Goal: Complete application form

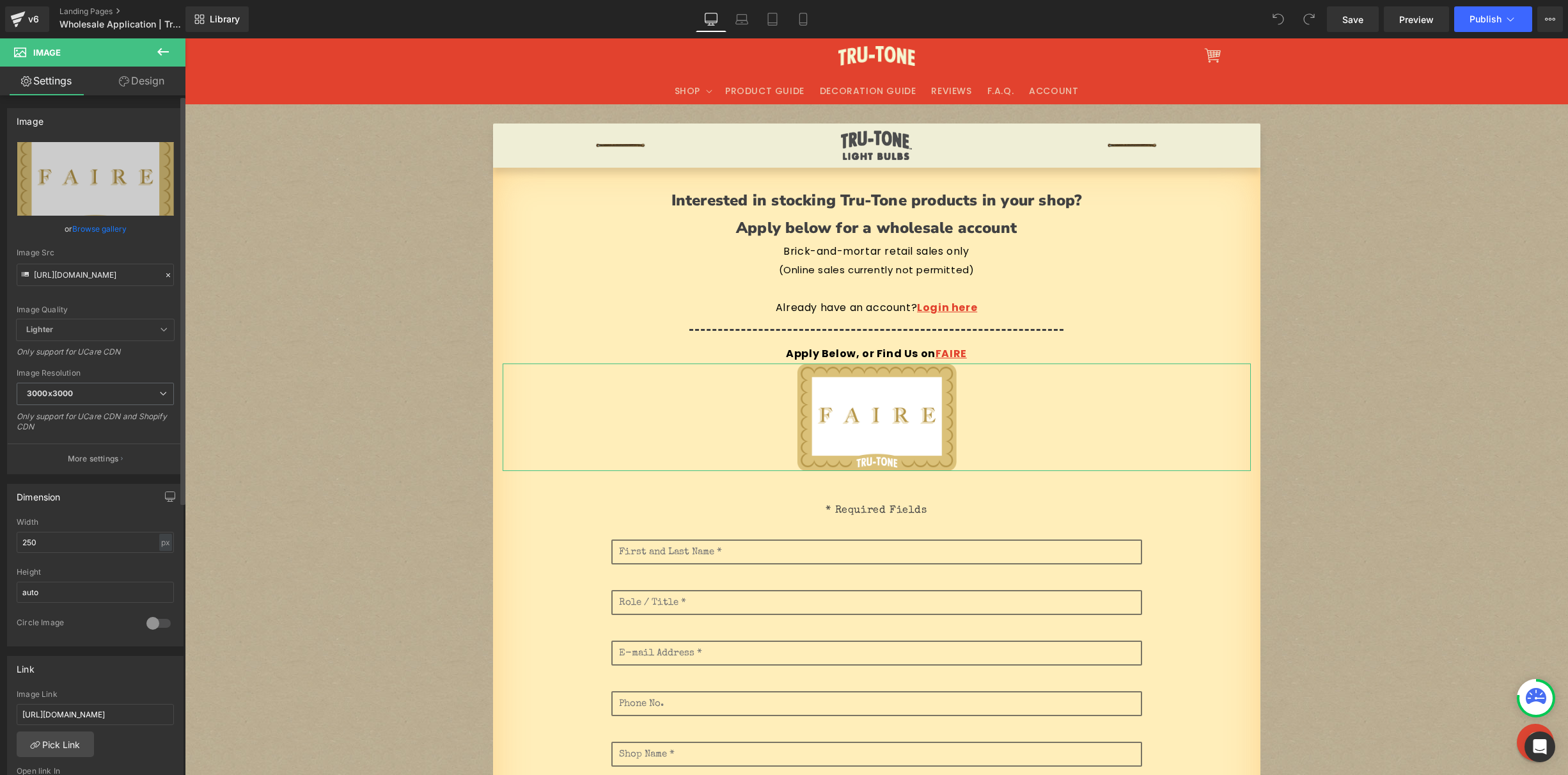
click at [168, 275] on div at bounding box center [168, 275] width 12 height 15
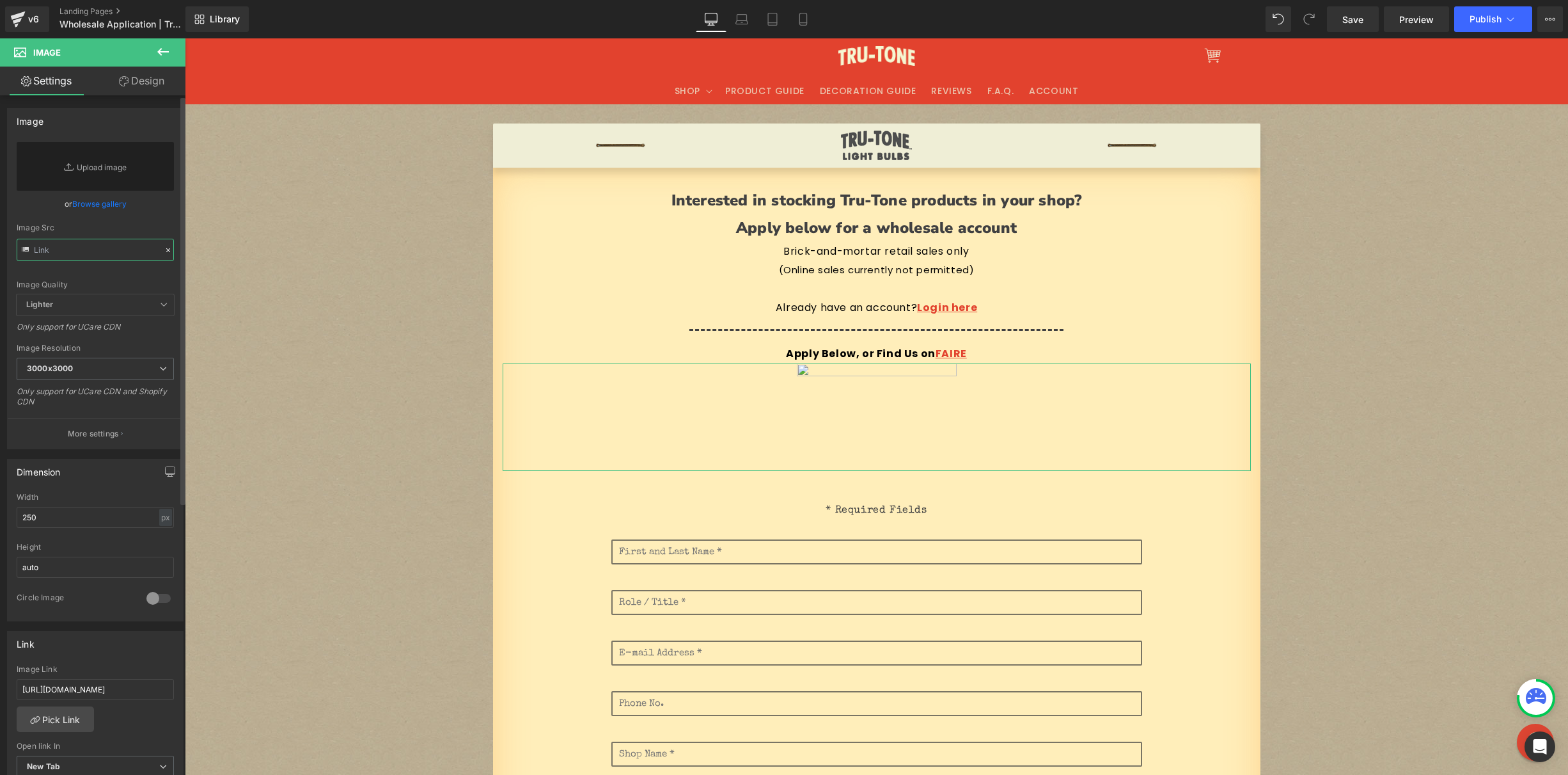
click at [124, 251] on input "text" at bounding box center [95, 250] width 157 height 23
paste input "[URL][DOMAIN_NAME]"
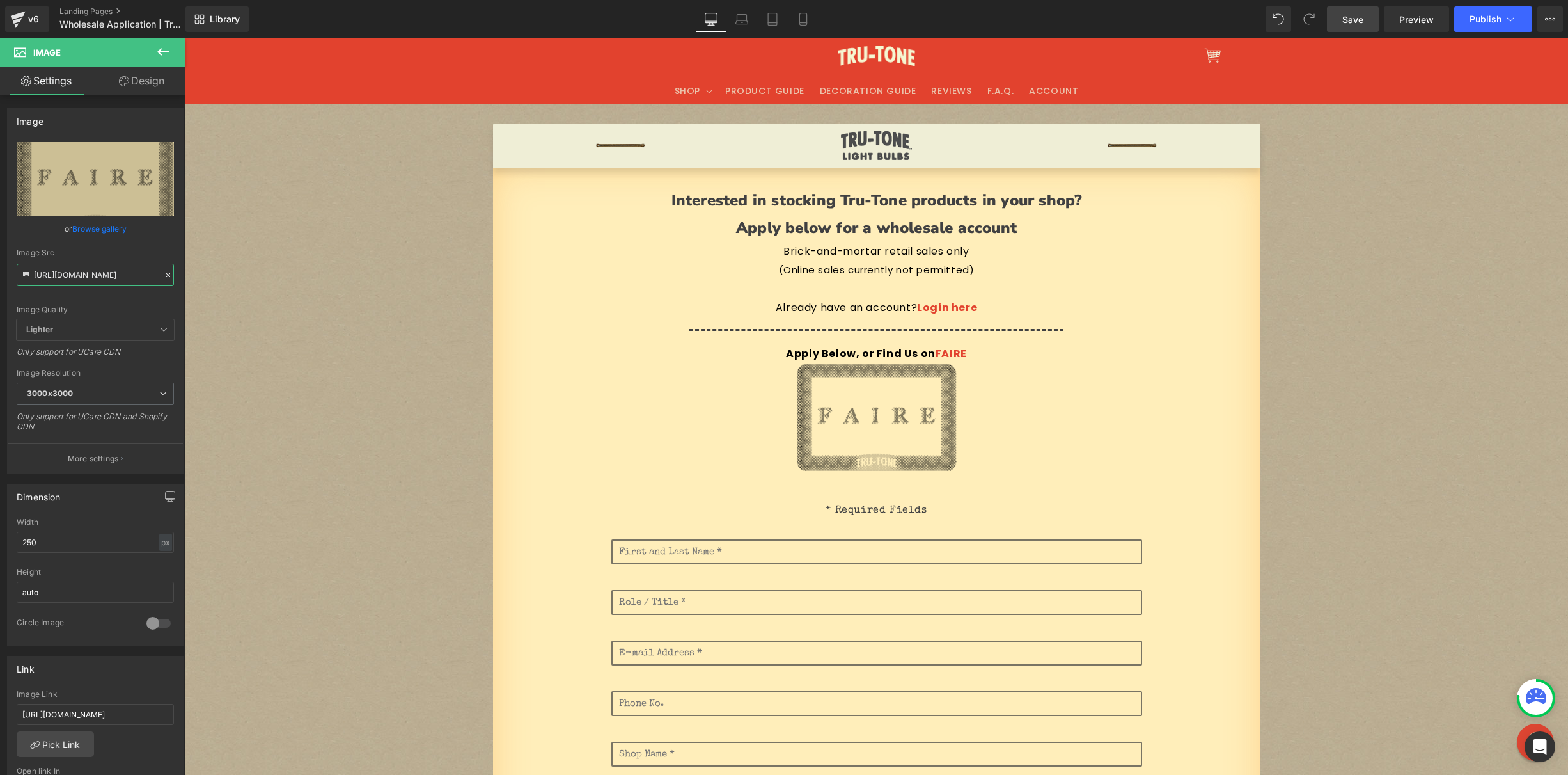
type input "[URL][DOMAIN_NAME]"
click at [1361, 20] on span "Save" at bounding box center [1352, 19] width 21 height 13
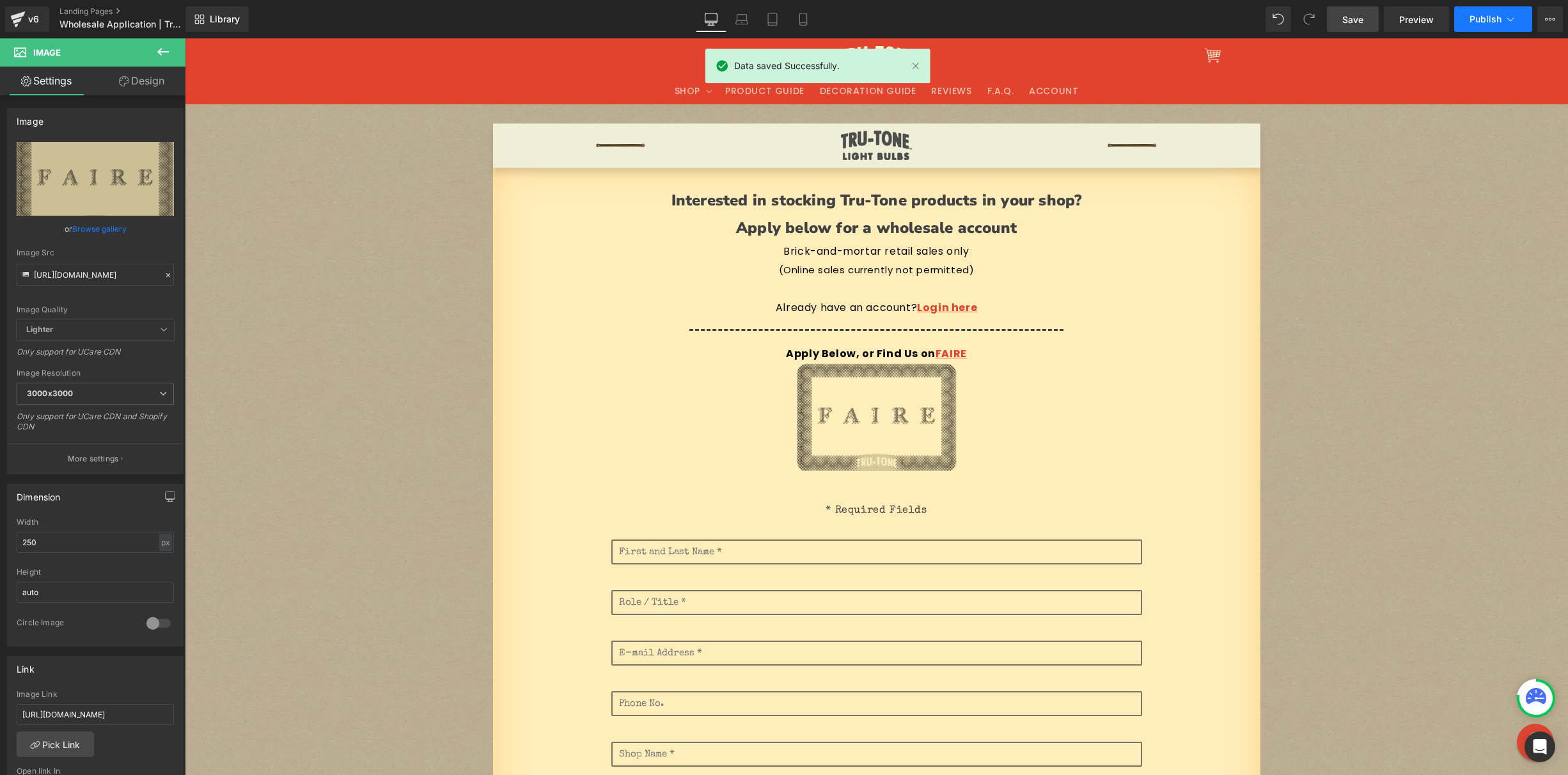
click at [1489, 17] on span "Publish" at bounding box center [1485, 19] width 32 height 10
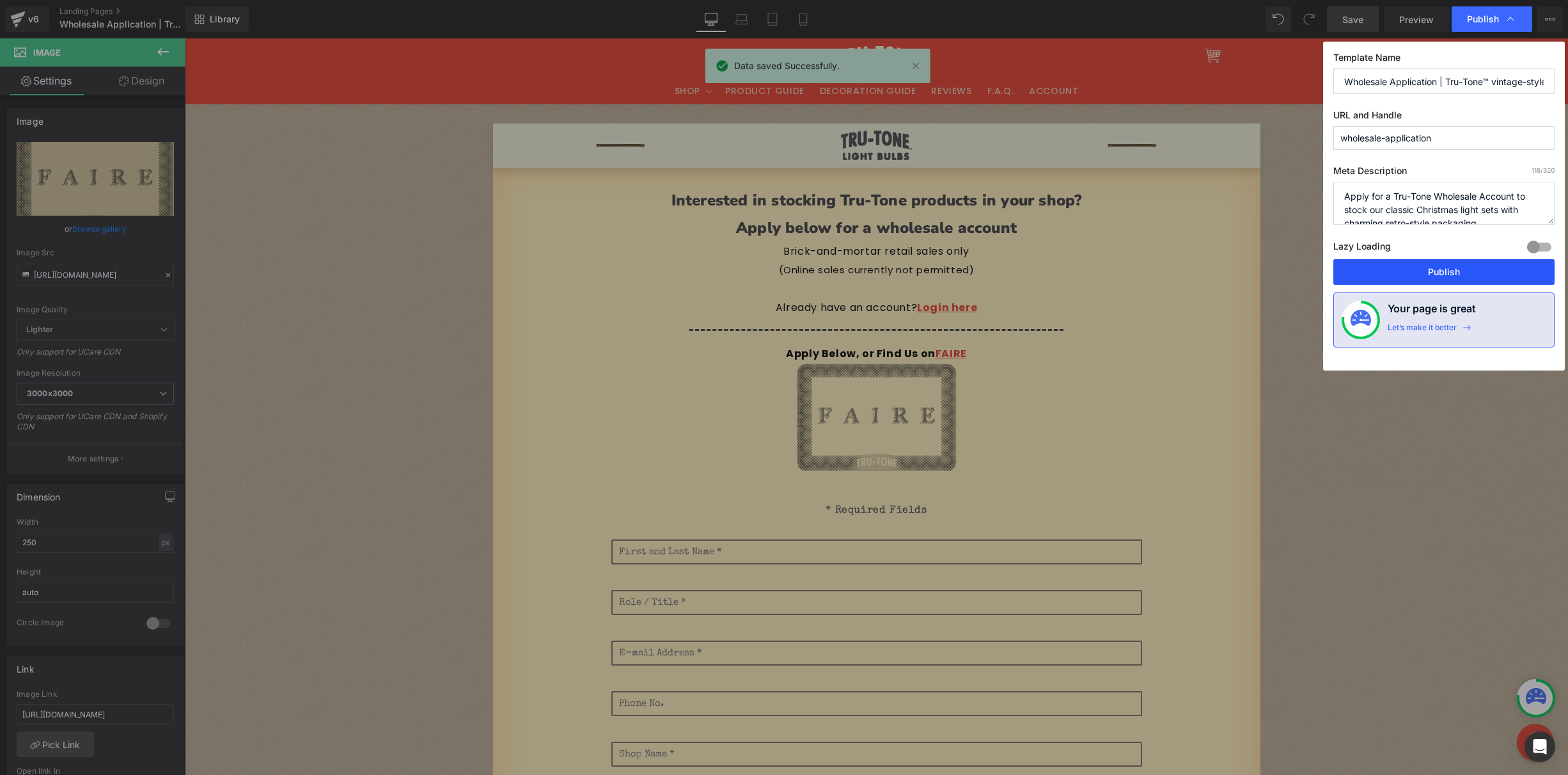
click at [1434, 276] on button "Publish" at bounding box center [1444, 272] width 221 height 26
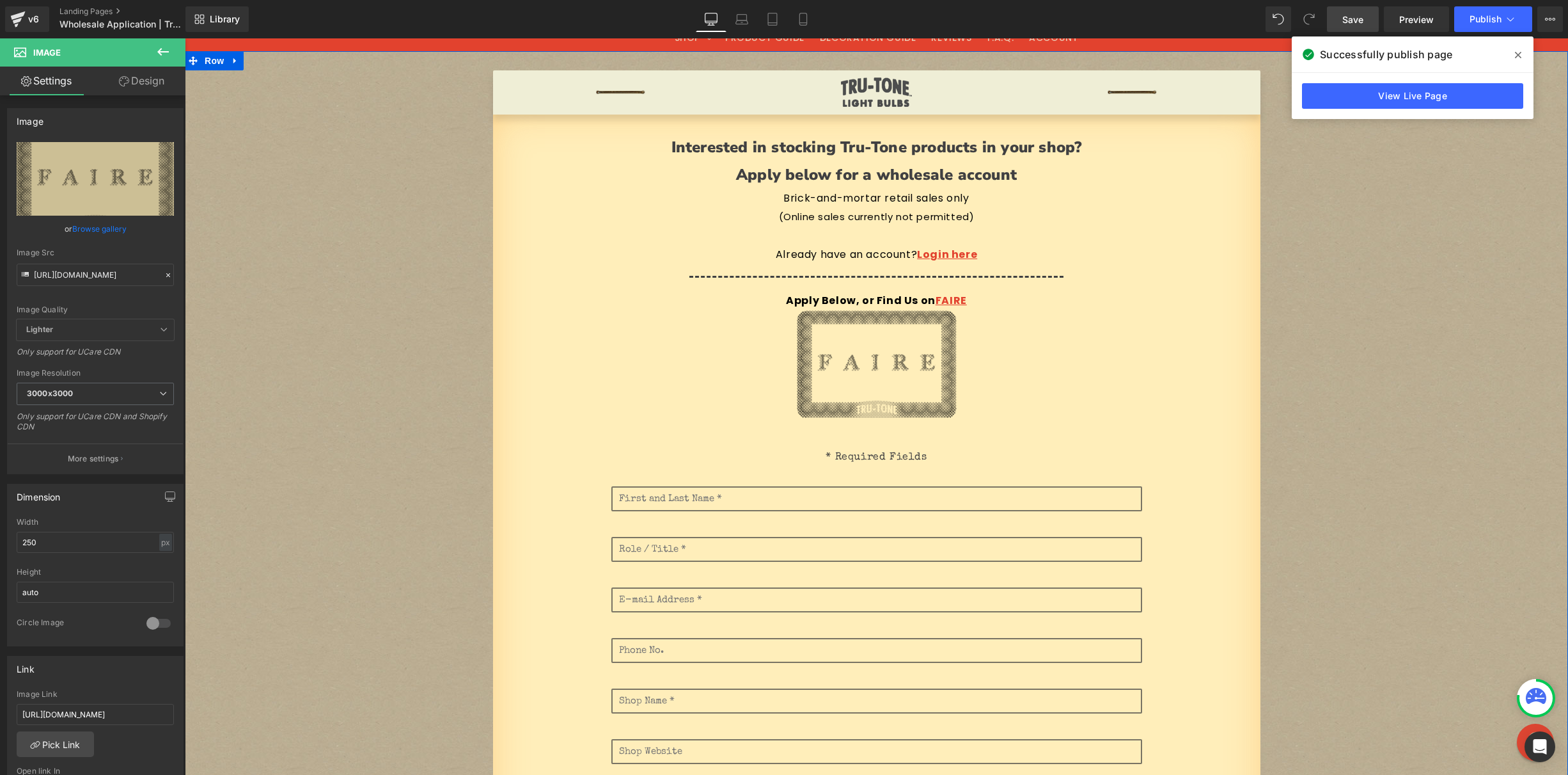
scroll to position [50, 0]
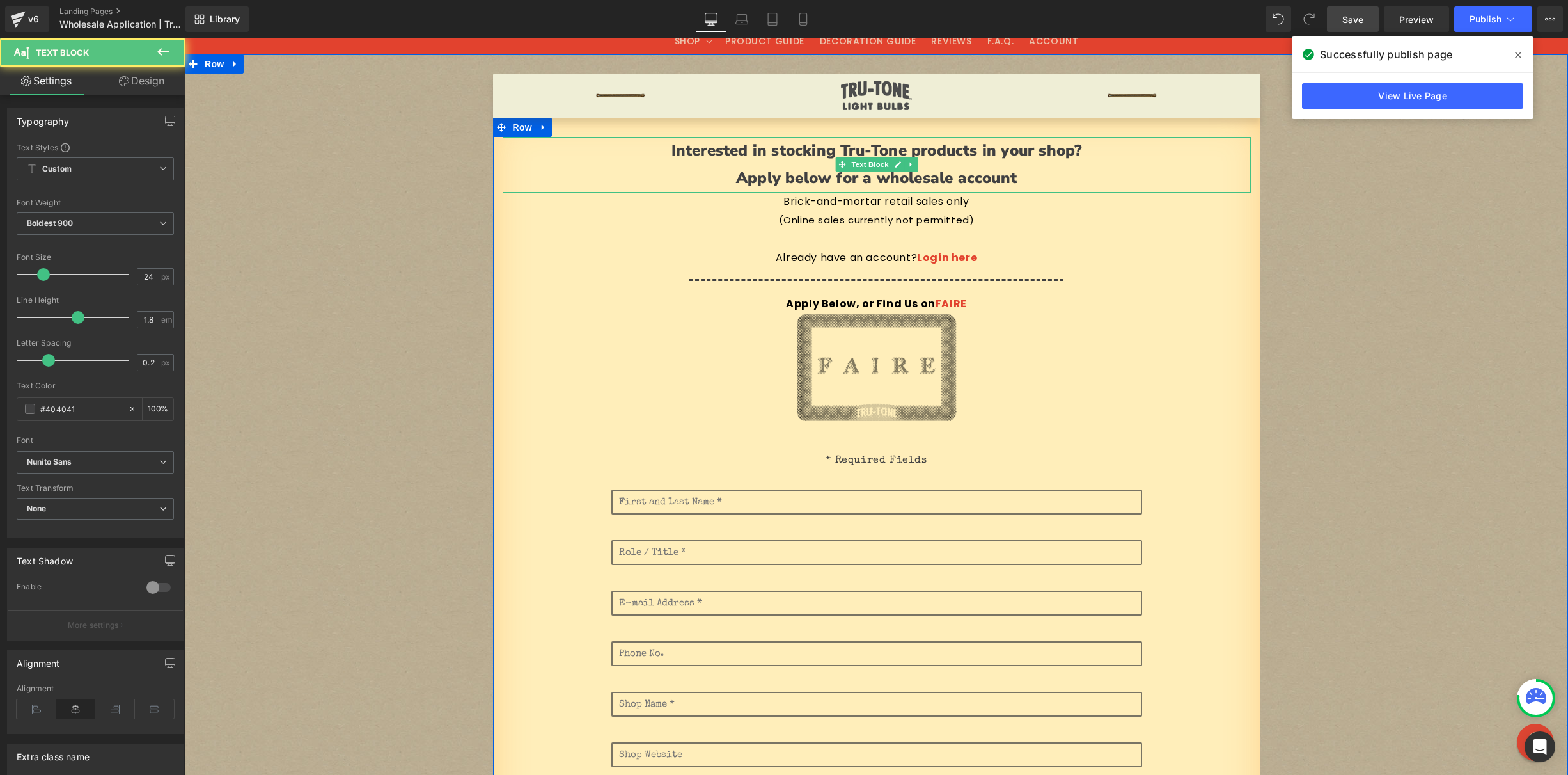
click at [1068, 166] on p "Apply below for a wholesale account" at bounding box center [876, 178] width 748 height 27
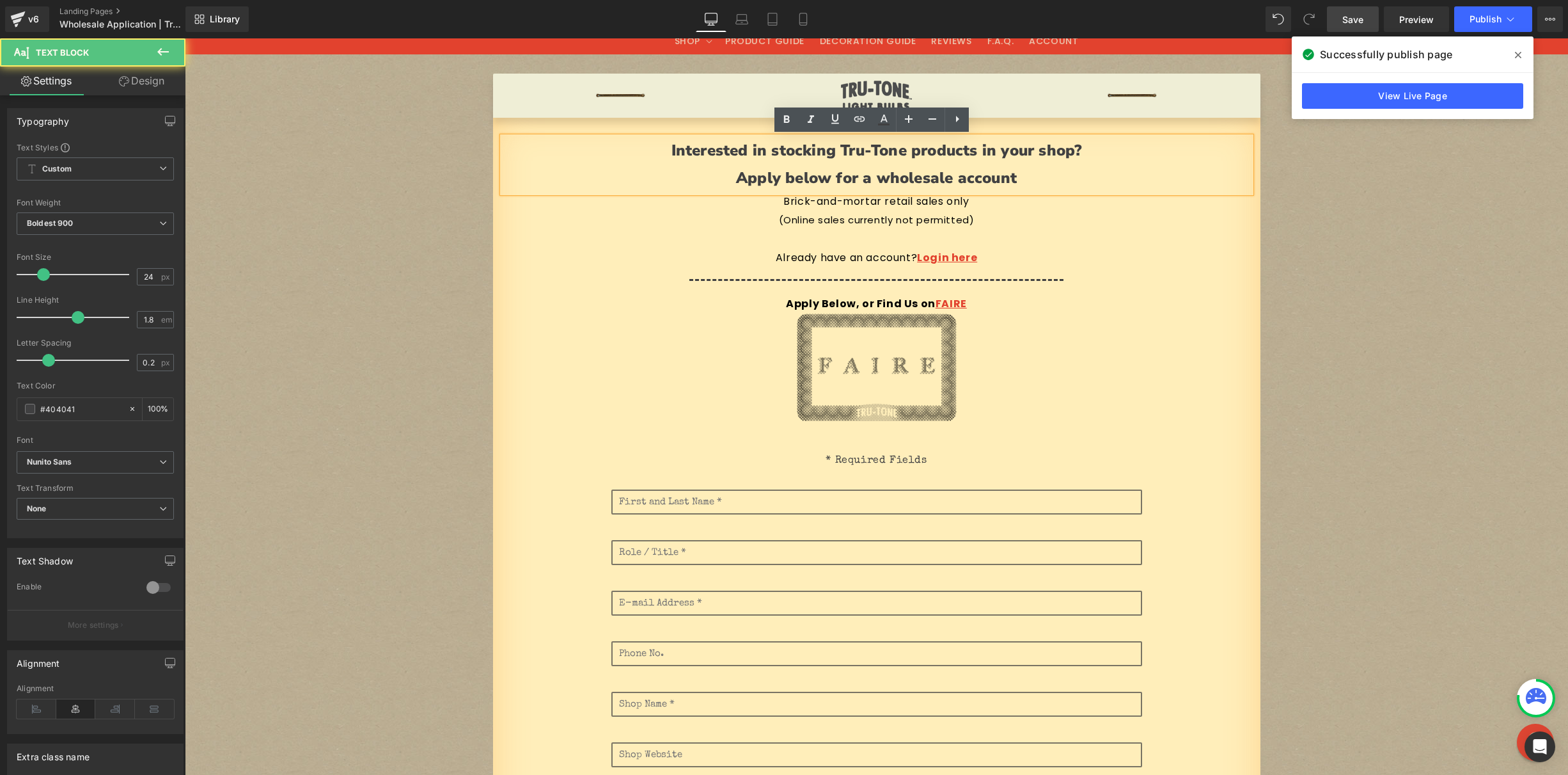
drag, startPoint x: 1019, startPoint y: 178, endPoint x: 514, endPoint y: 132, distance: 507.1
click at [515, 132] on div "Interested in stocking Tru-Tone products in your shop? Apply below for a wholes…" at bounding box center [876, 711] width 768 height 1187
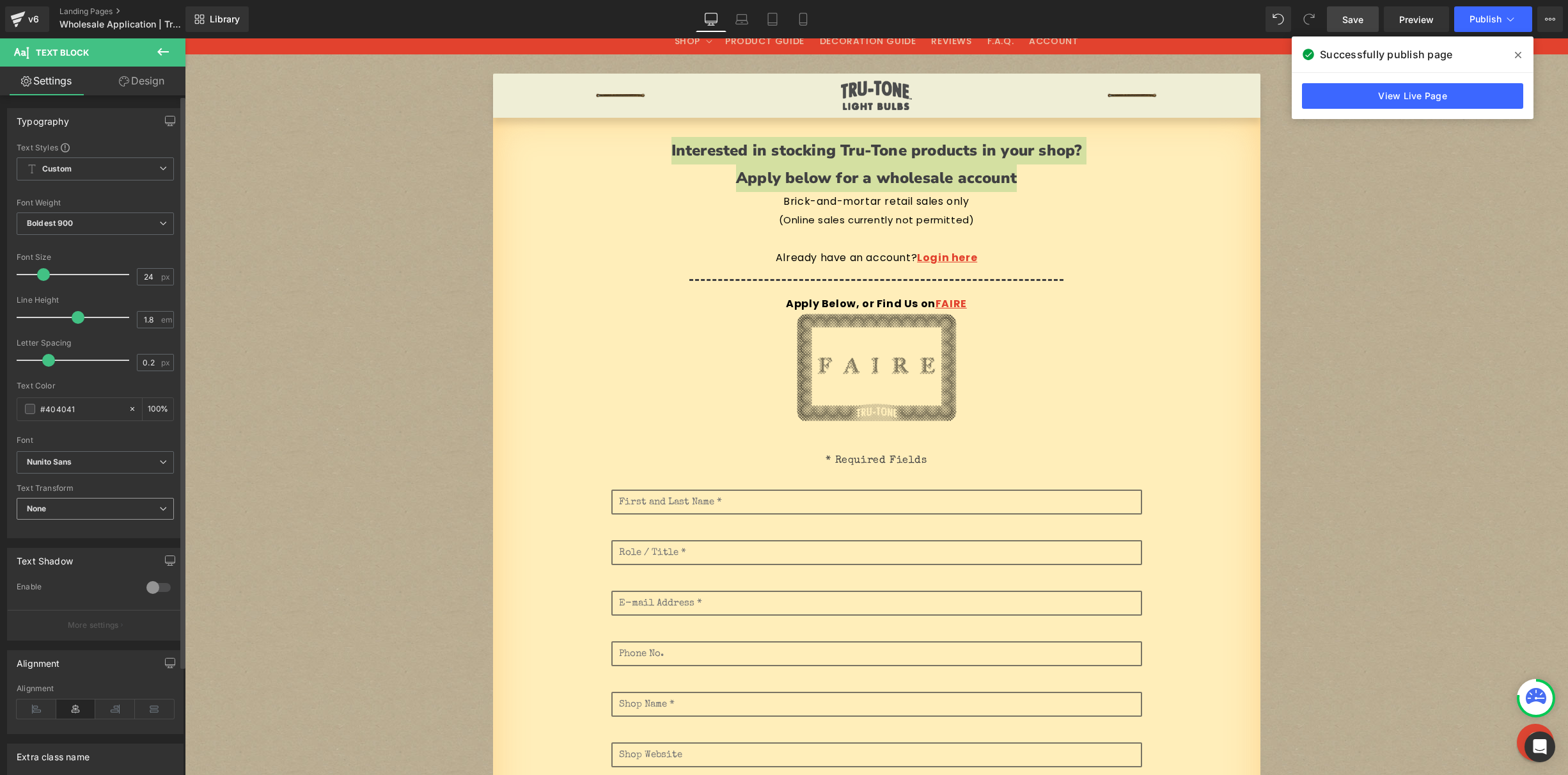
click at [58, 503] on span "None" at bounding box center [95, 509] width 157 height 23
click at [61, 587] on div "Capitalize" at bounding box center [54, 588] width 37 height 9
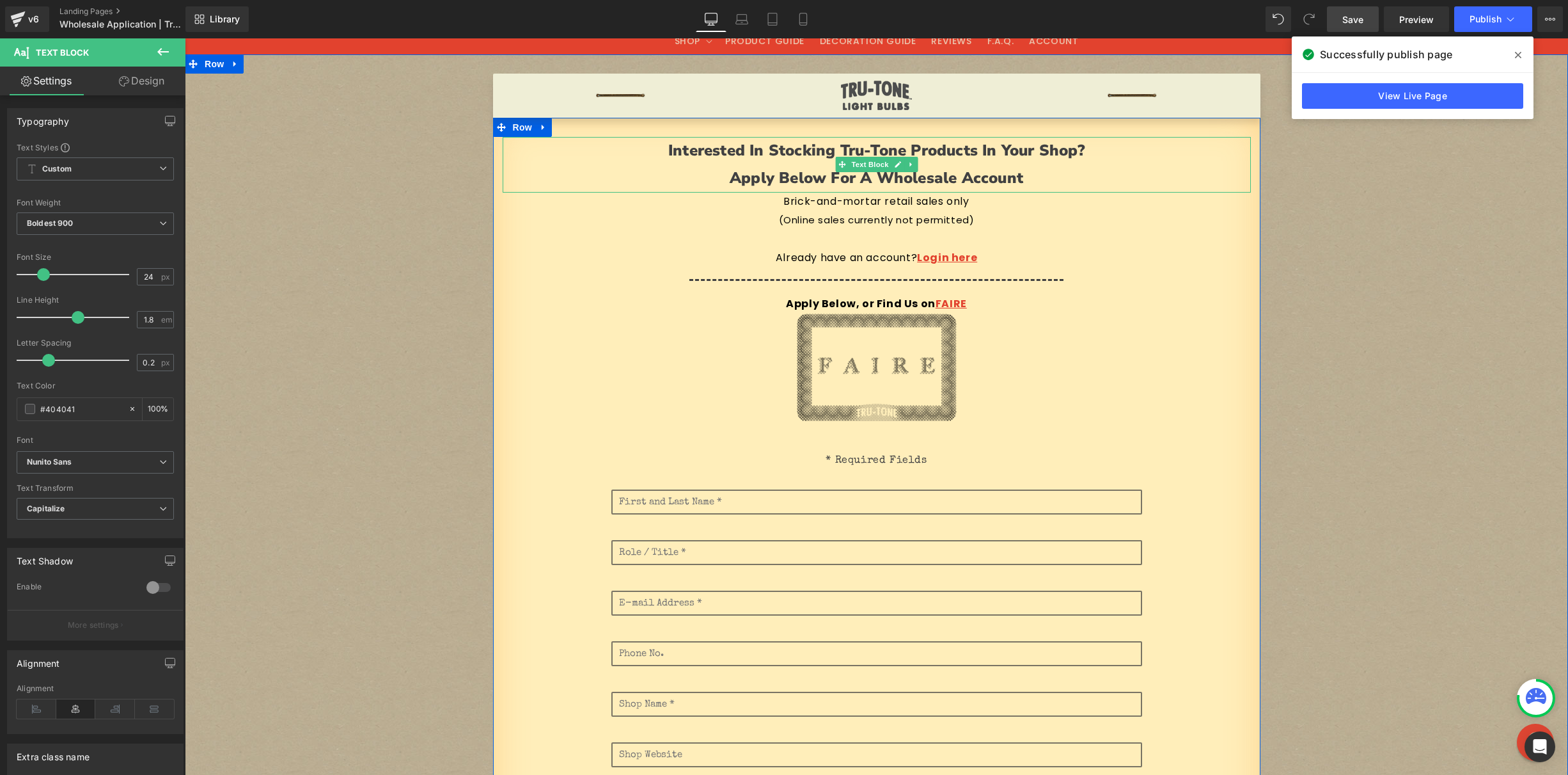
click at [984, 177] on p "Apply below for a wholesale account" at bounding box center [876, 178] width 748 height 27
click at [1052, 178] on p "Apply below for a wholesale account" at bounding box center [876, 178] width 748 height 27
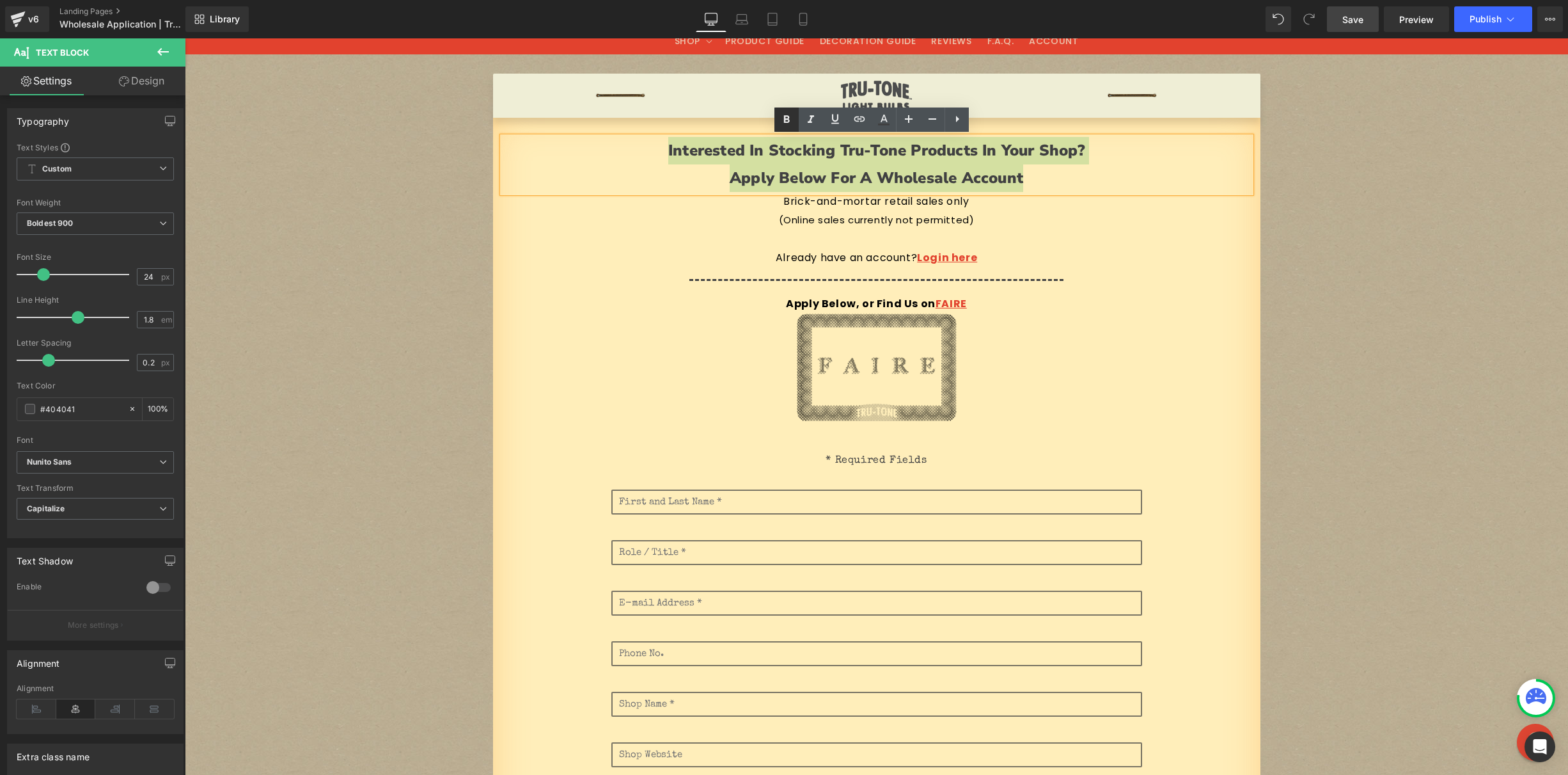
click at [787, 121] on icon at bounding box center [786, 120] width 16 height 16
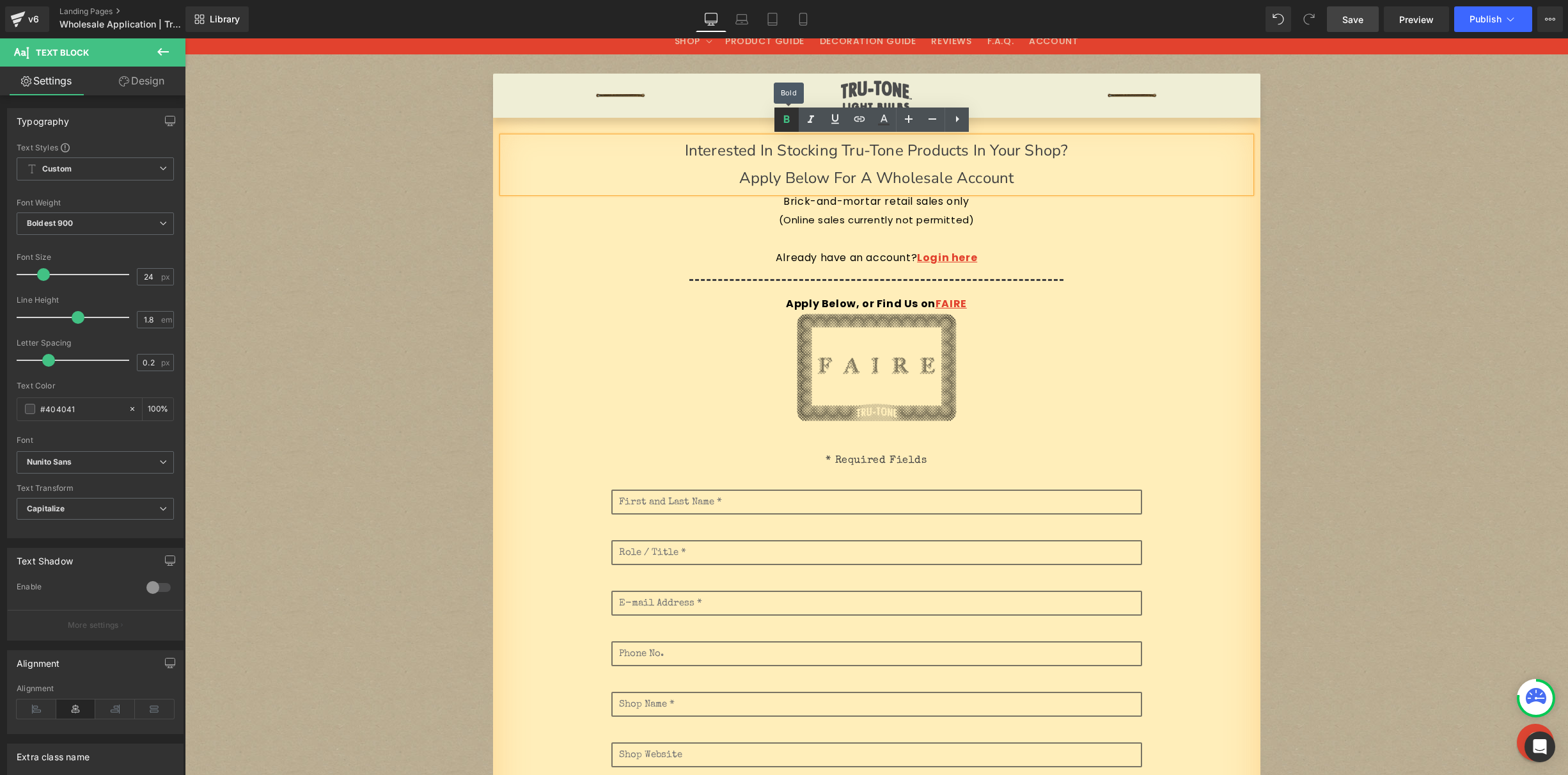
click at [785, 122] on icon at bounding box center [786, 119] width 5 height 8
click at [788, 120] on icon at bounding box center [786, 120] width 16 height 16
click at [1040, 183] on p "Apply below for a wholesale account" at bounding box center [876, 178] width 748 height 27
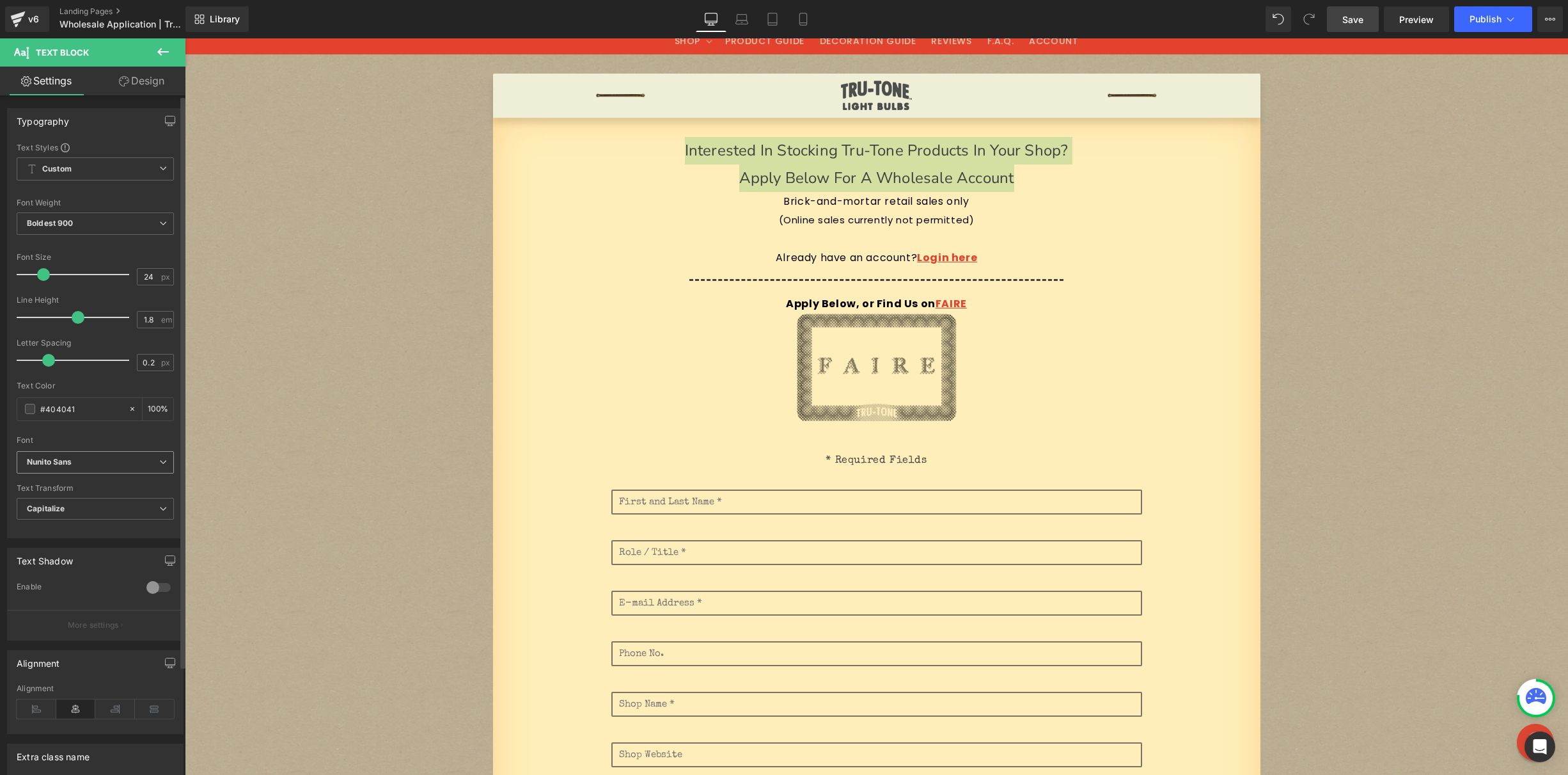
click at [92, 465] on b "Nunito Sans" at bounding box center [92, 462] width 132 height 11
click at [68, 540] on p "[PERSON_NAME]" at bounding box center [73, 541] width 62 height 9
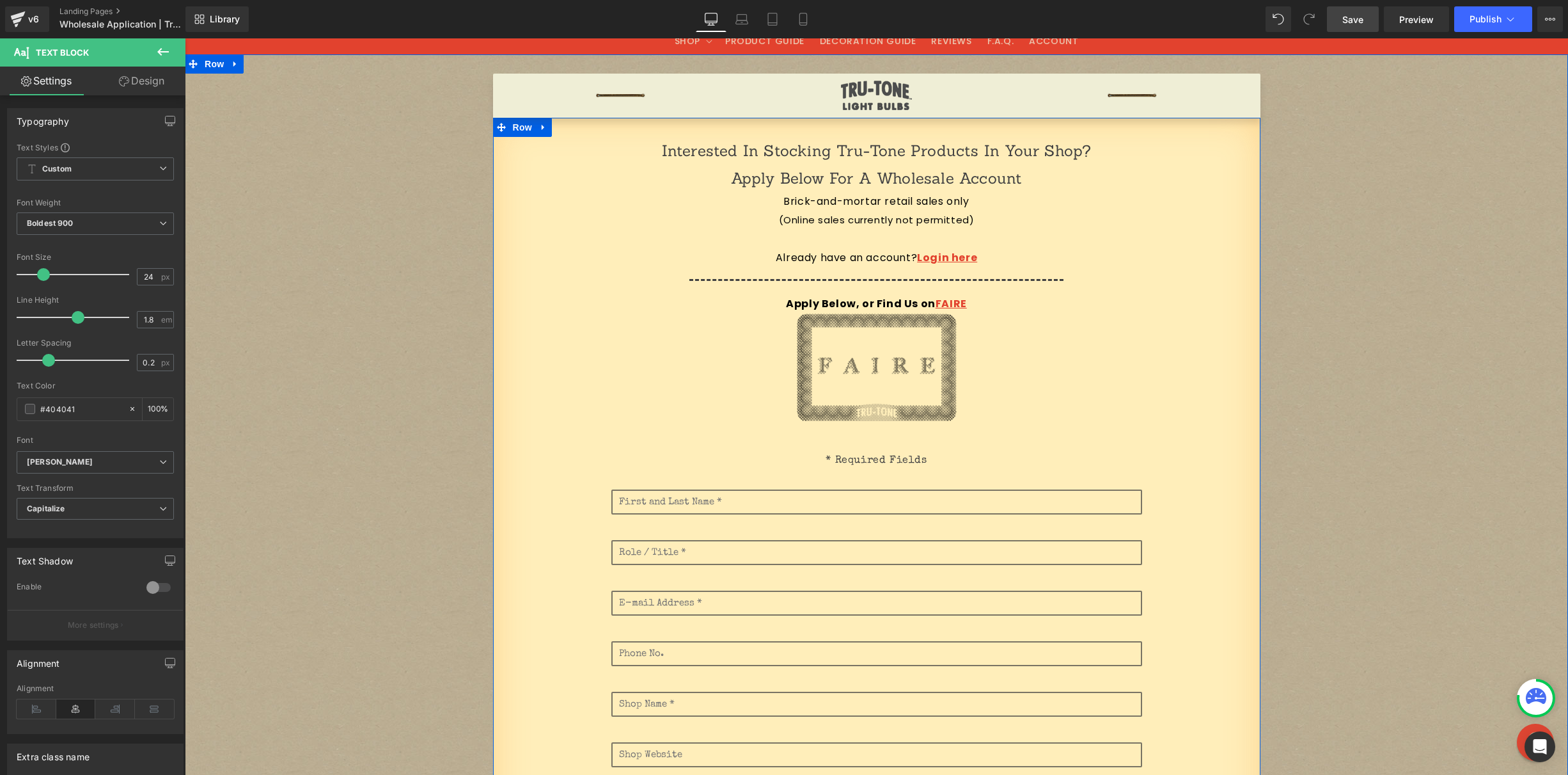
click at [1166, 194] on p "Brick-and-mortar retail sales only" at bounding box center [876, 202] width 748 height 19
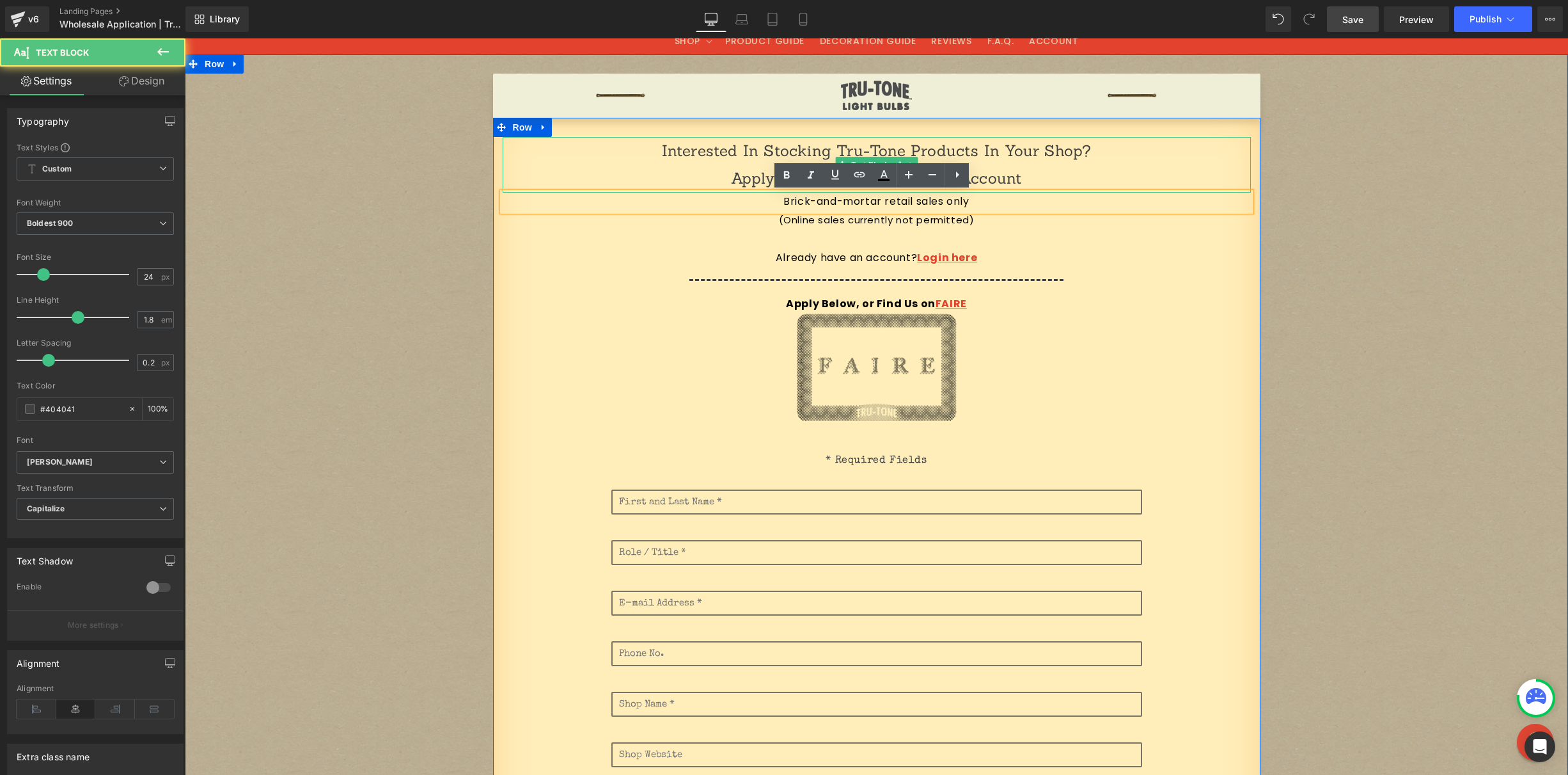
click at [1142, 154] on p "Interested in stocking Tru-Tone products in your shop?" at bounding box center [876, 150] width 748 height 27
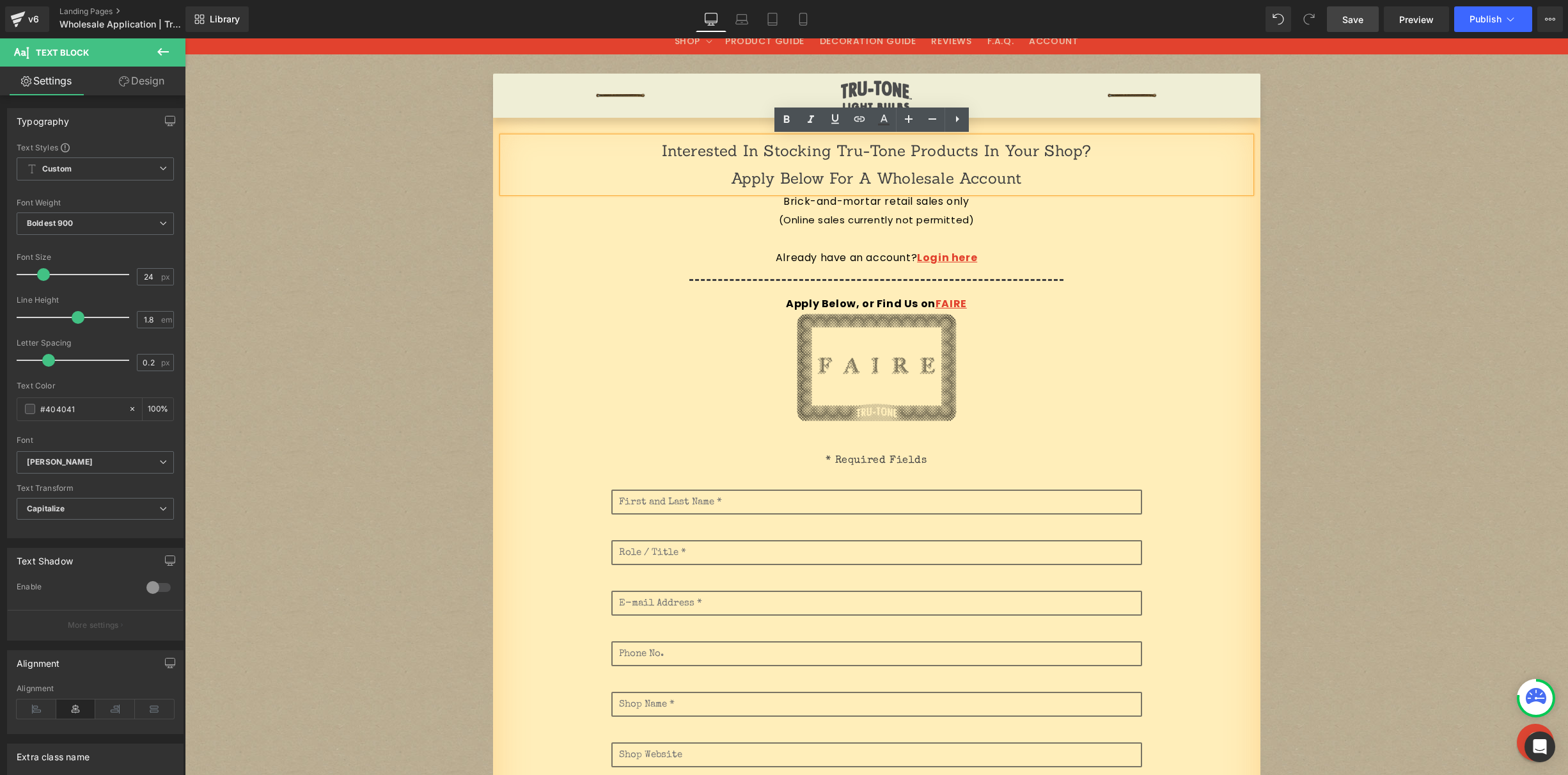
click at [927, 218] on p "(Online sales currently not permitted)" at bounding box center [876, 220] width 748 height 17
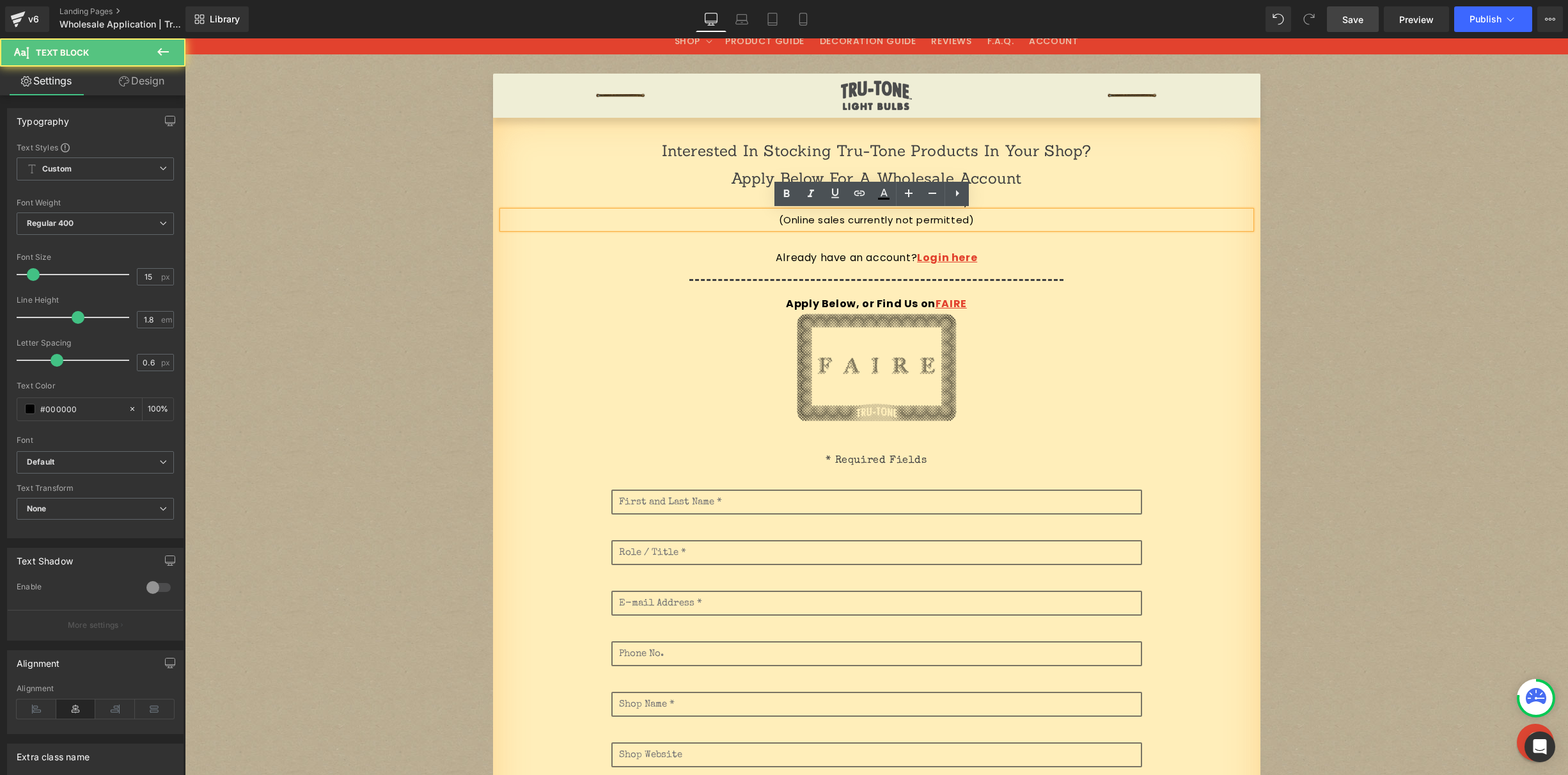
click at [967, 222] on p "(Online sales currently not permitted)" at bounding box center [876, 220] width 748 height 17
click at [1000, 218] on p "(Online sales currently not permitted)" at bounding box center [876, 220] width 748 height 17
click at [1037, 199] on p "Brick-and-mortar retail sales only" at bounding box center [876, 202] width 748 height 19
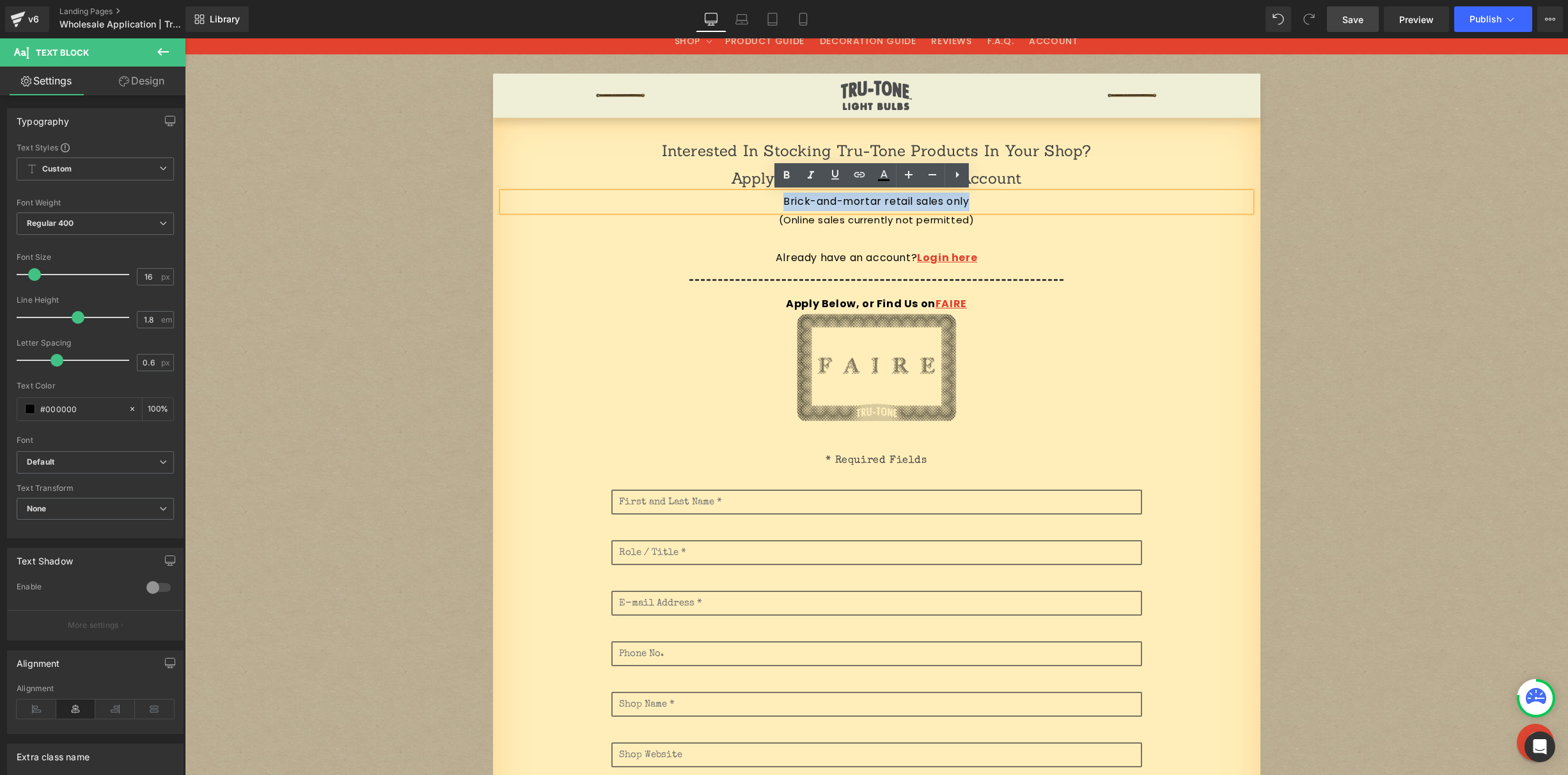
drag, startPoint x: 1004, startPoint y: 201, endPoint x: 729, endPoint y: 210, distance: 275.1
click at [761, 201] on p "Brick-and-mortar retail sales only" at bounding box center [876, 202] width 748 height 19
click at [67, 511] on span "None" at bounding box center [95, 509] width 157 height 23
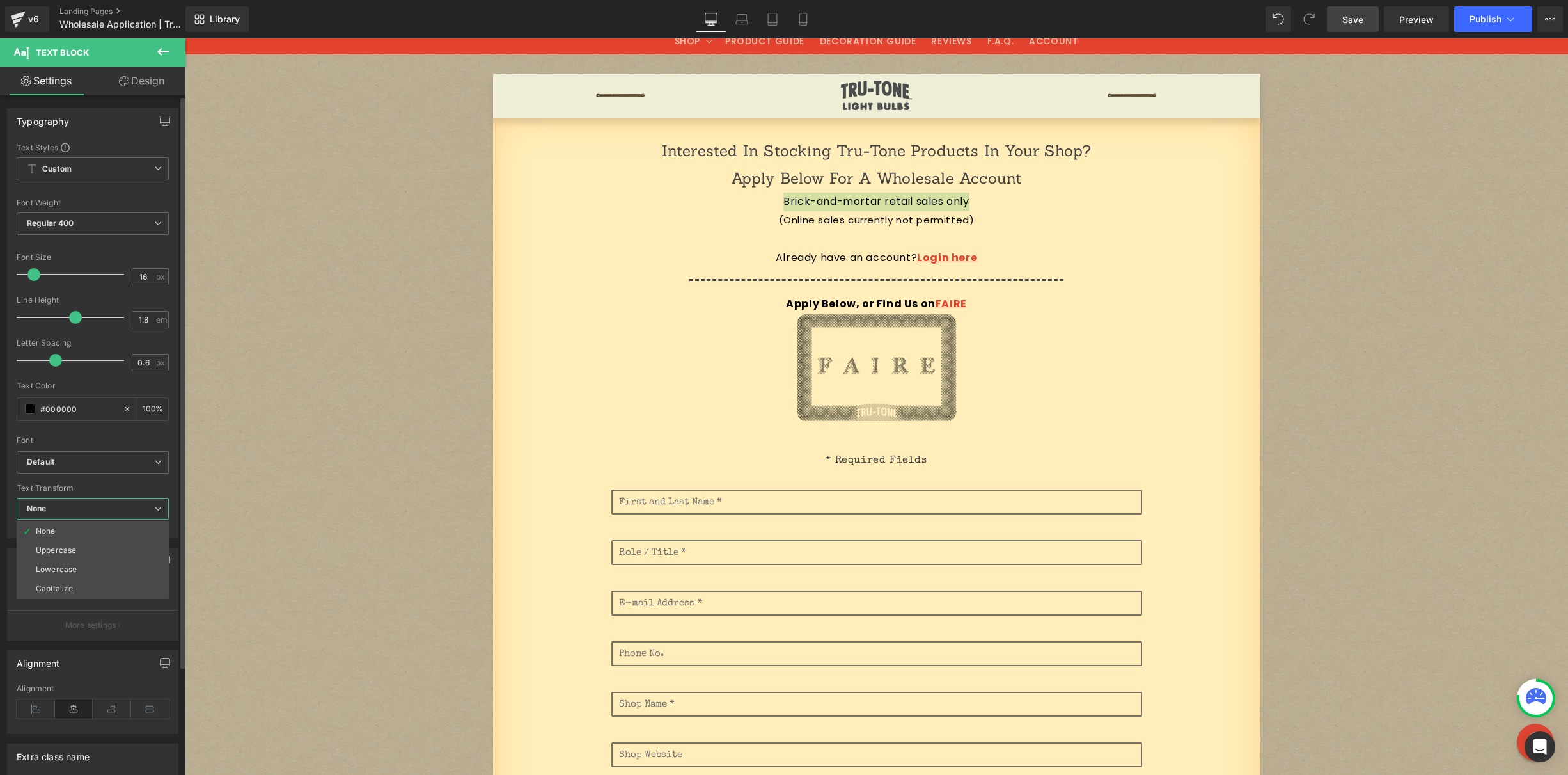
click at [72, 584] on div "Capitalize" at bounding box center [54, 588] width 37 height 9
click at [103, 513] on span "Capitalize" at bounding box center [95, 509] width 157 height 23
click at [76, 532] on li "None" at bounding box center [92, 531] width 152 height 20
click at [75, 514] on span "None" at bounding box center [95, 509] width 157 height 23
click at [75, 551] on div "Uppercase" at bounding box center [56, 550] width 40 height 9
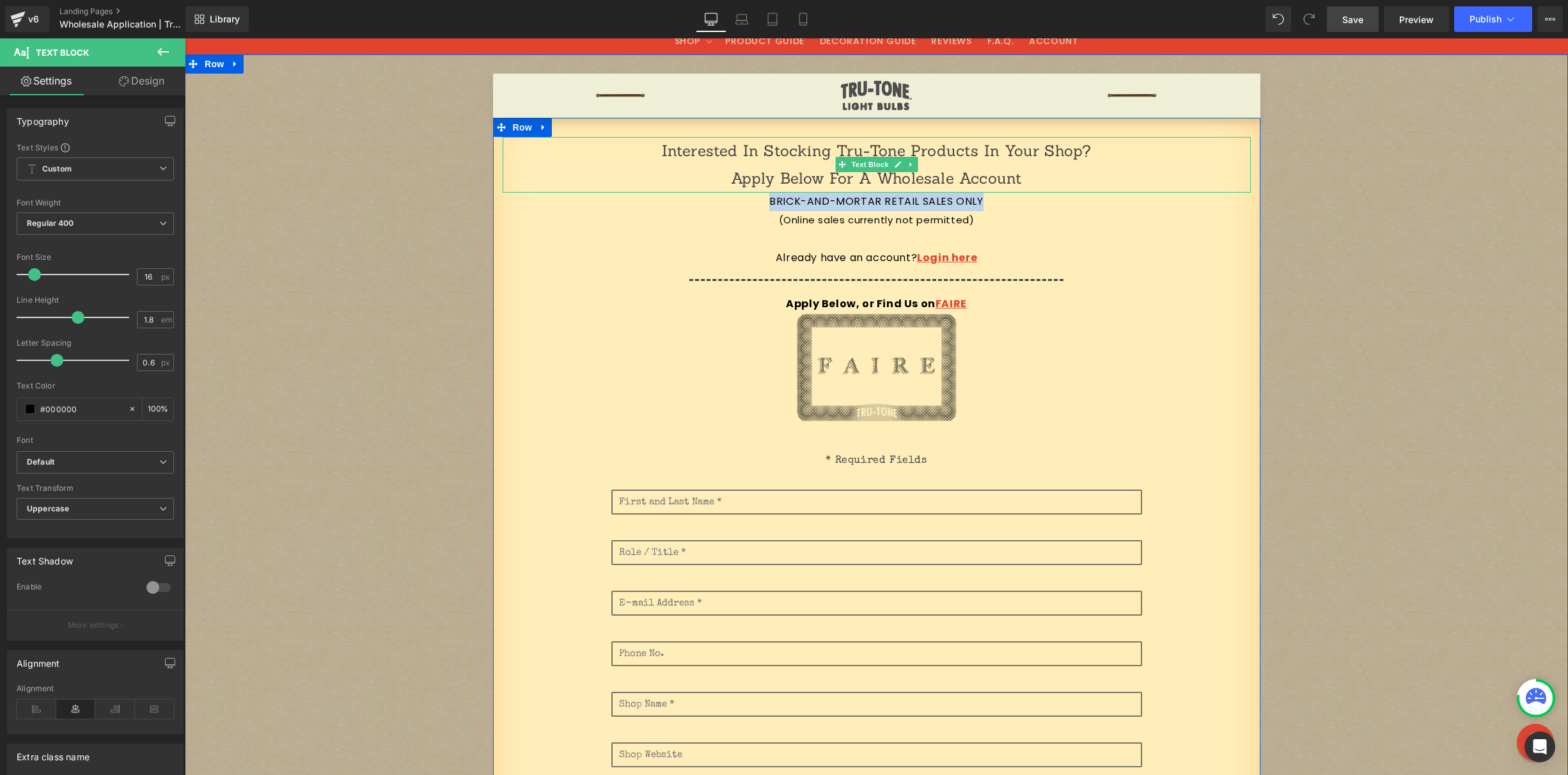
click at [1077, 181] on p "Apply below for a wholesale account" at bounding box center [876, 178] width 748 height 27
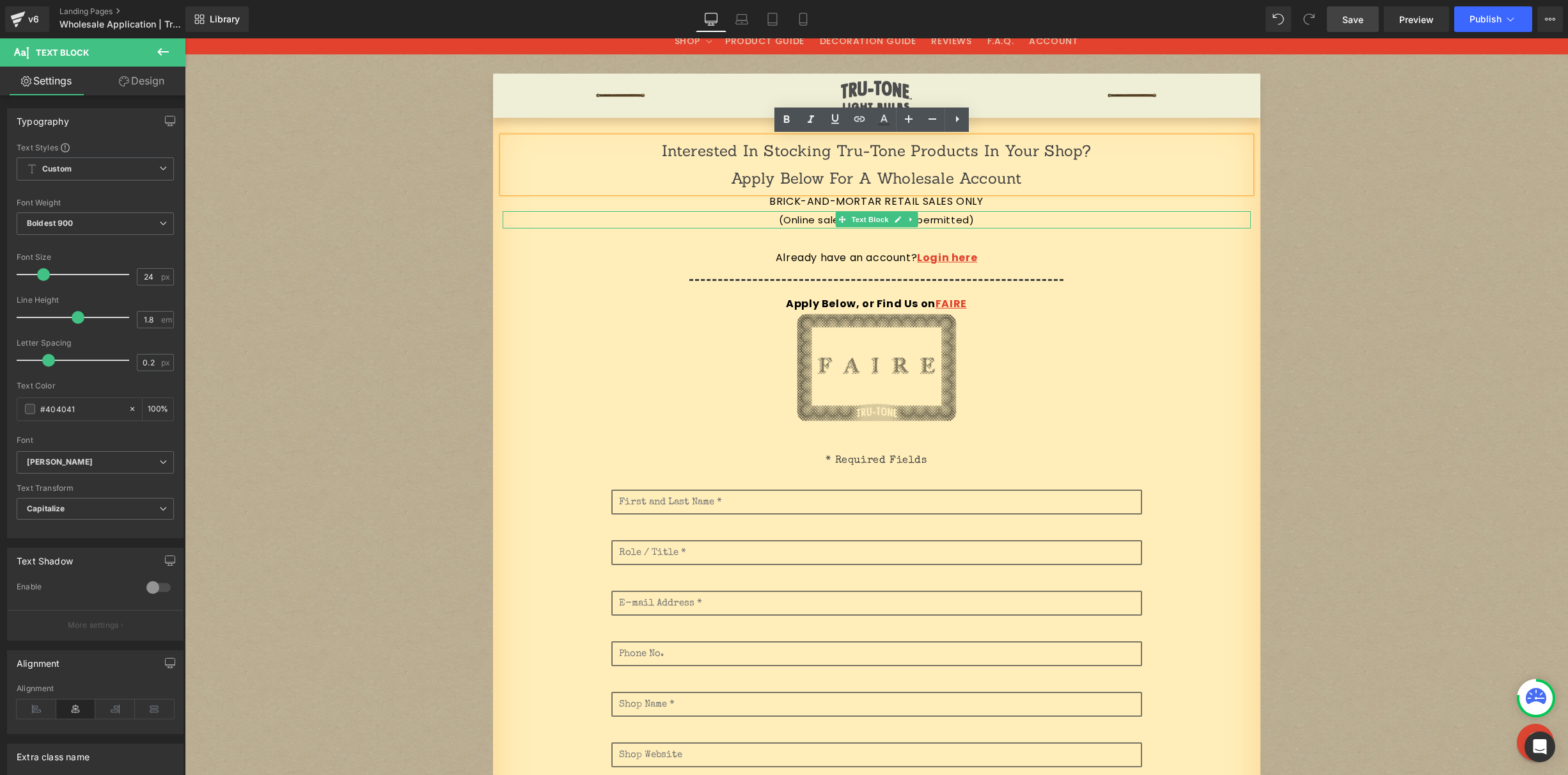
click at [935, 218] on p "(Online sales currently not permitted)" at bounding box center [876, 220] width 748 height 17
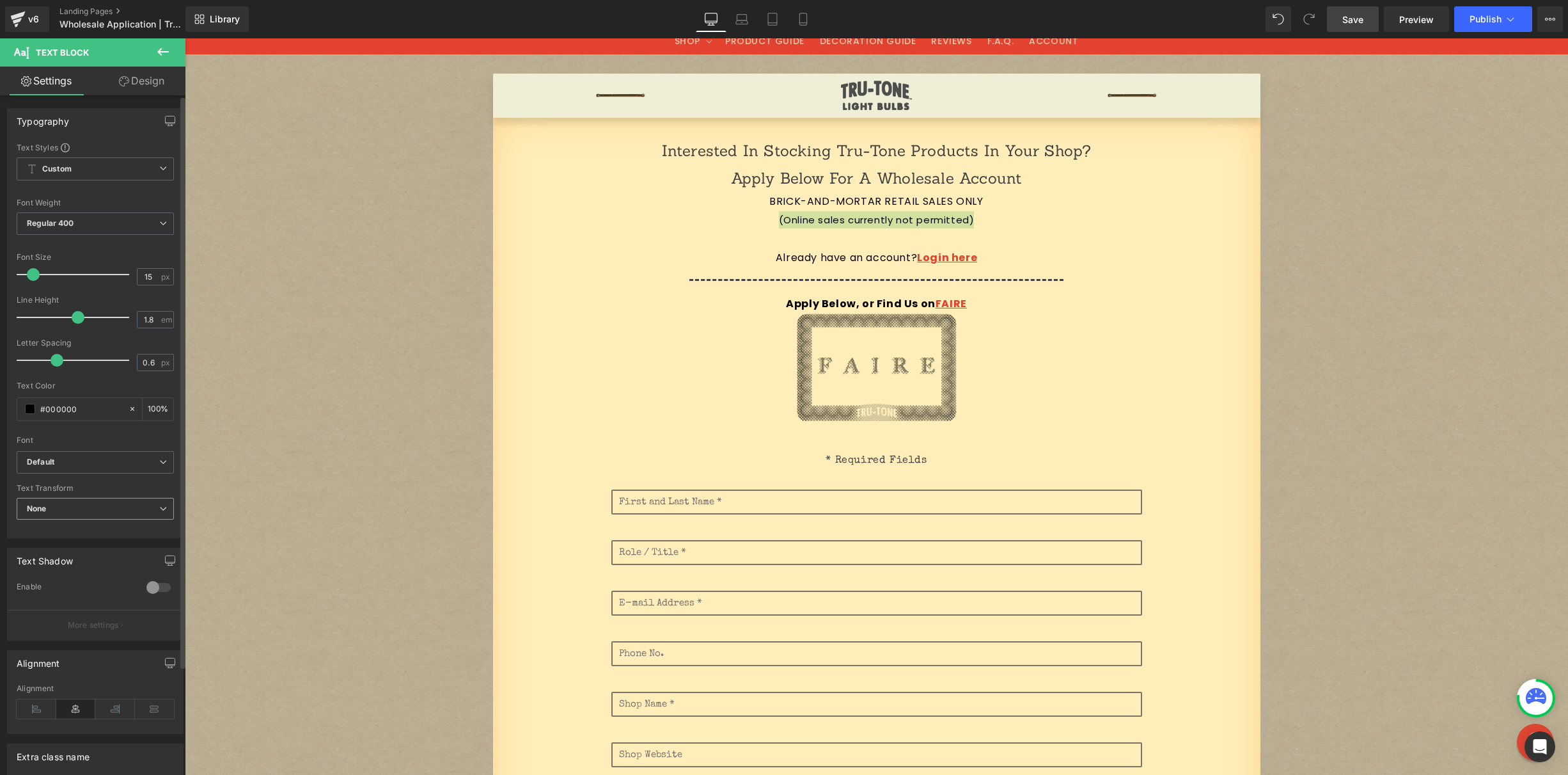
click at [55, 506] on span "None" at bounding box center [95, 509] width 157 height 23
click at [53, 549] on div "Uppercase" at bounding box center [56, 550] width 40 height 9
